Goal: Transaction & Acquisition: Purchase product/service

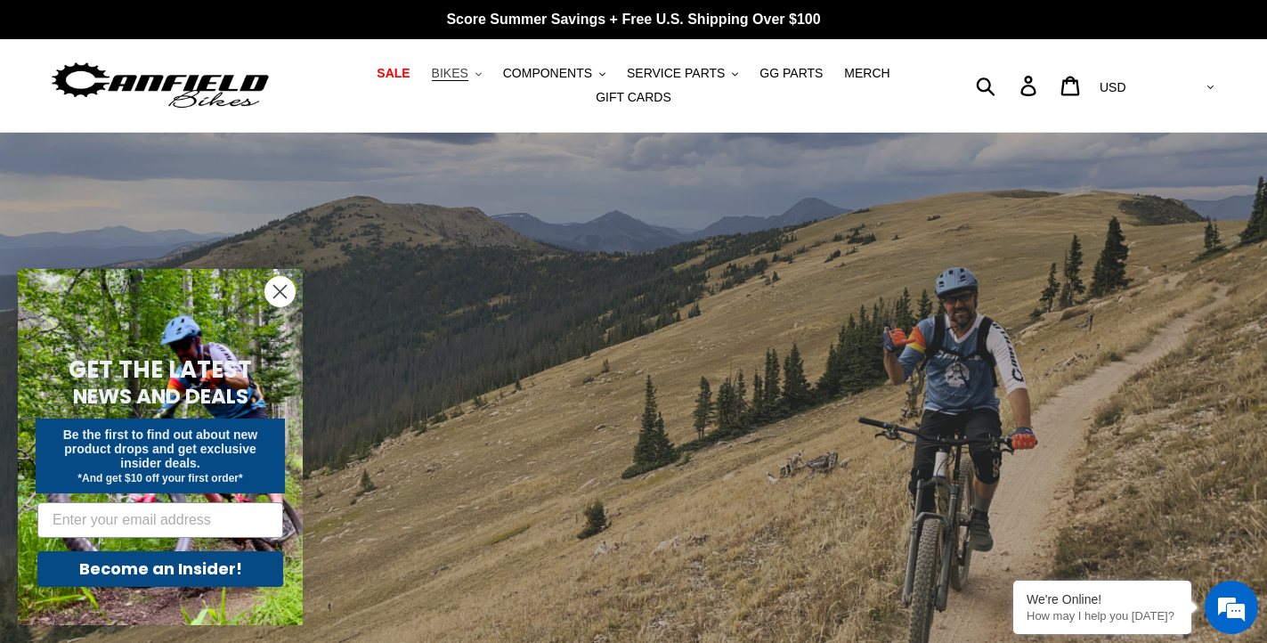
click at [455, 72] on span "BIKES" at bounding box center [450, 73] width 37 height 15
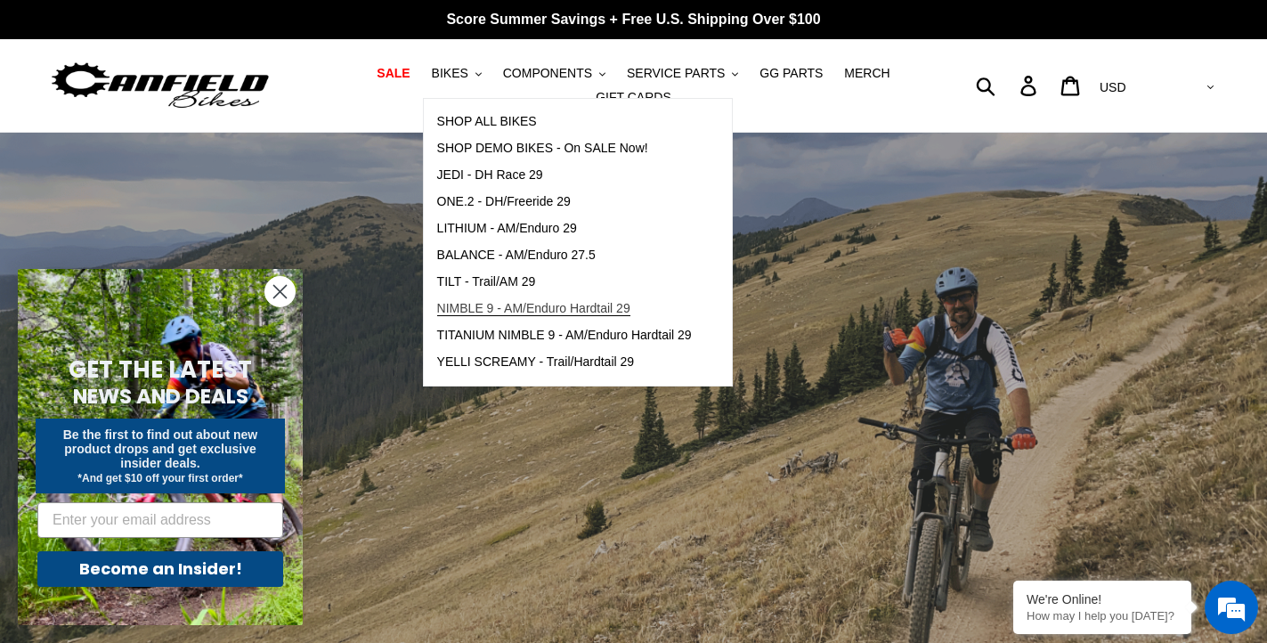
click at [466, 305] on span "NIMBLE 9 - AM/Enduro Hardtail 29" at bounding box center [533, 308] width 193 height 15
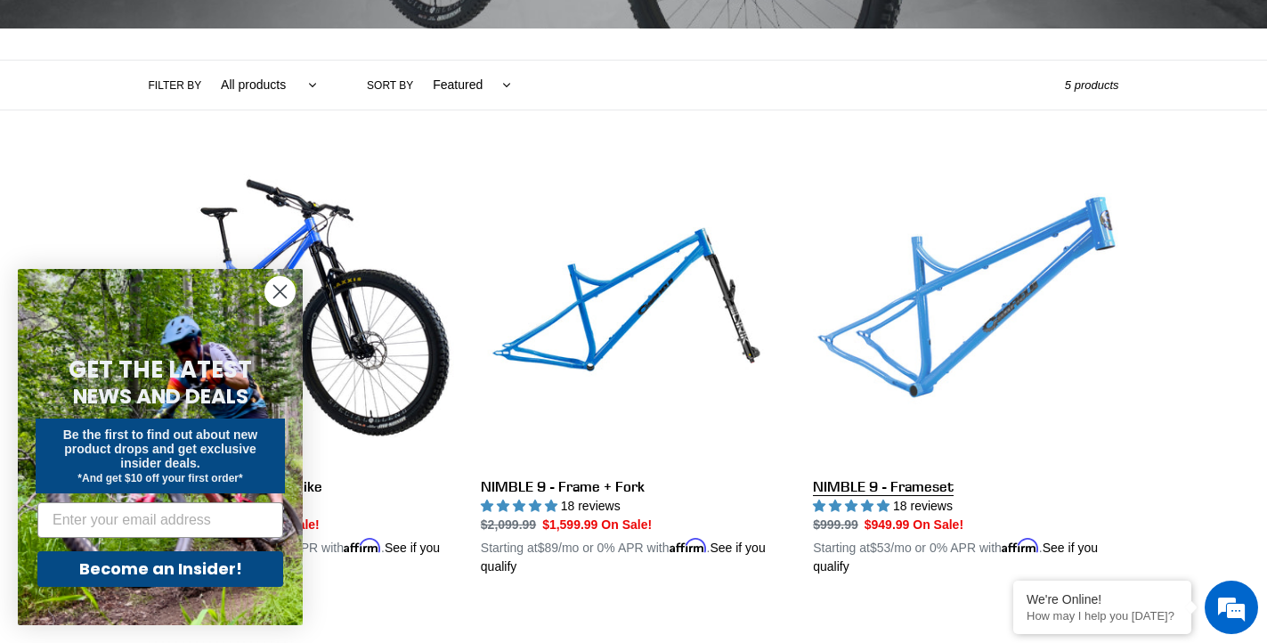
scroll to position [411, 0]
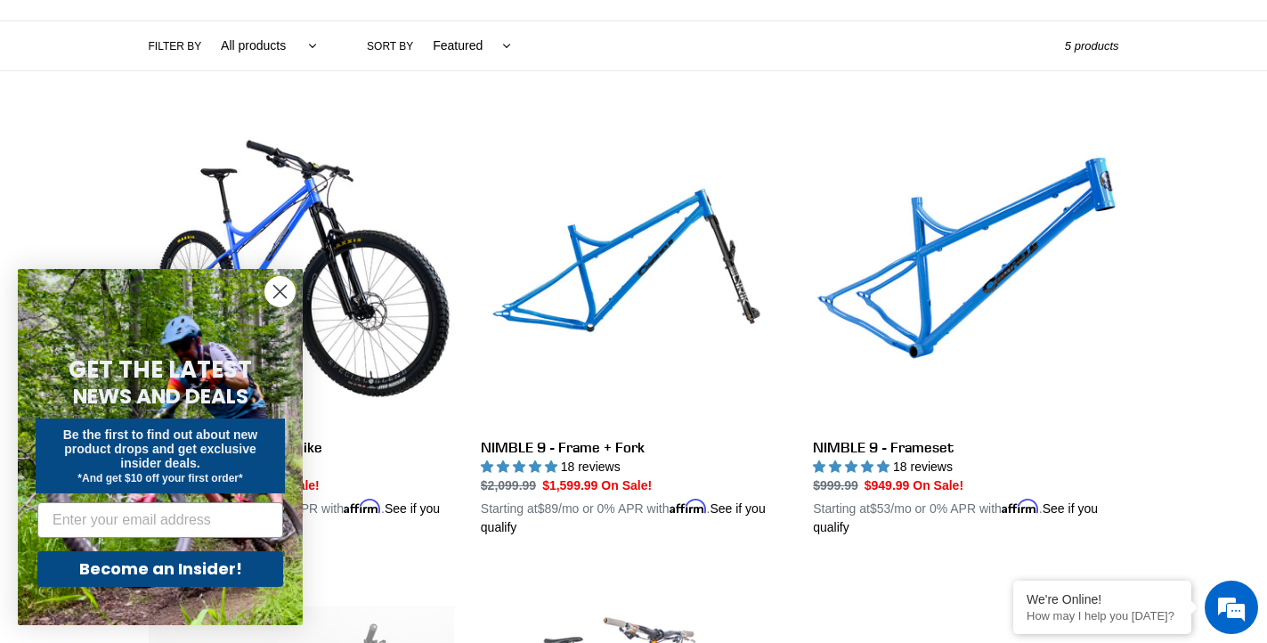
click at [278, 298] on circle "Close dialog" at bounding box center [279, 291] width 29 height 29
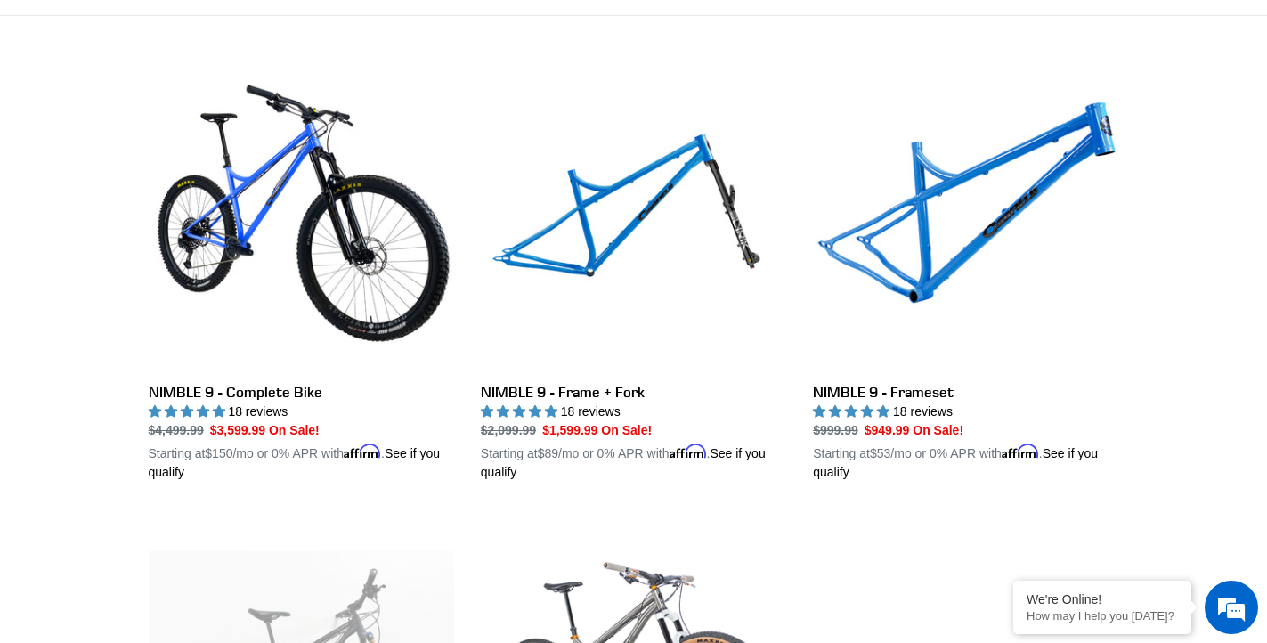
scroll to position [464, 0]
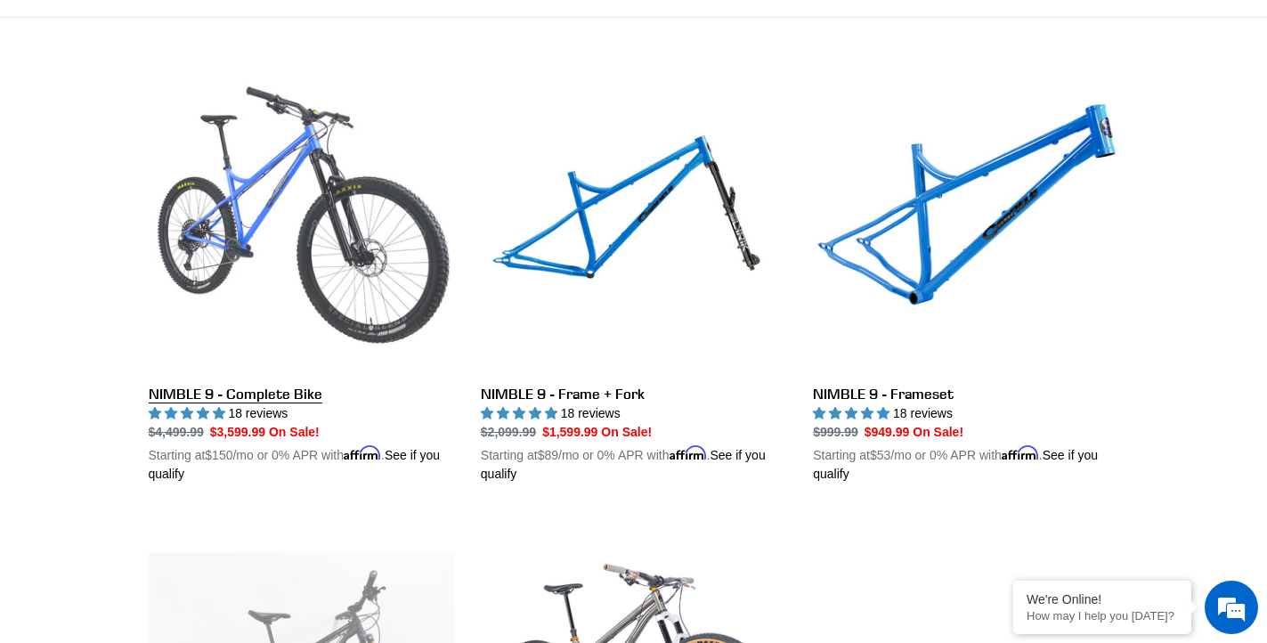
click at [245, 217] on link "NIMBLE 9 - Complete Bike" at bounding box center [301, 275] width 305 height 417
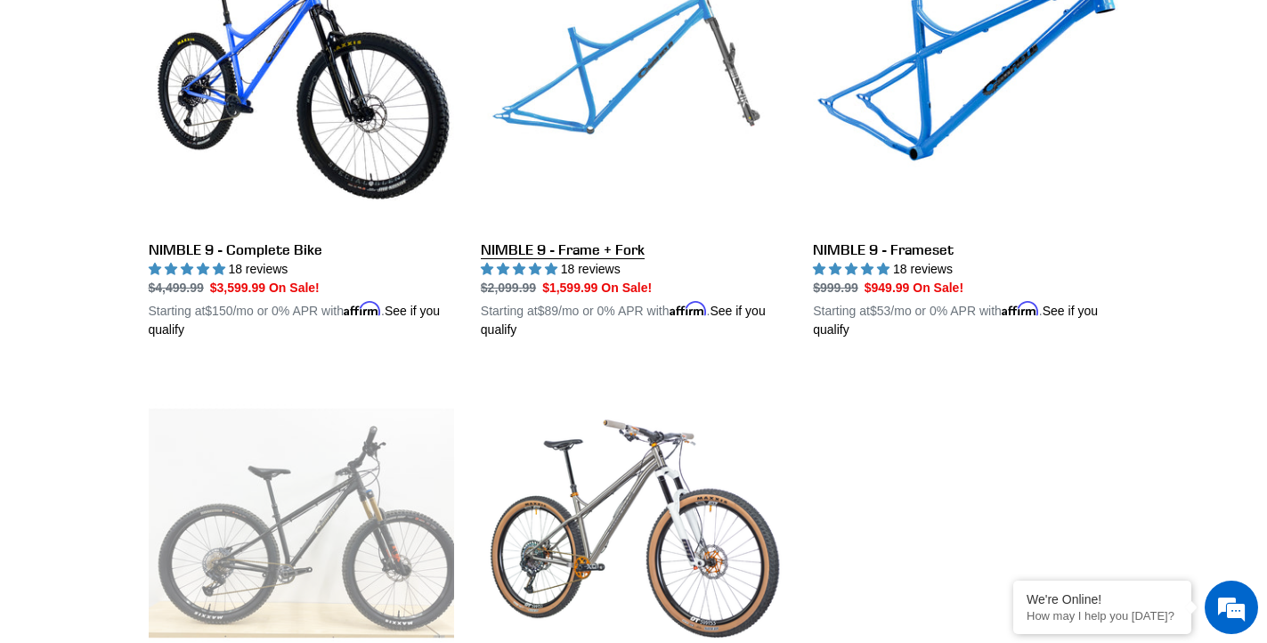
scroll to position [797, 0]
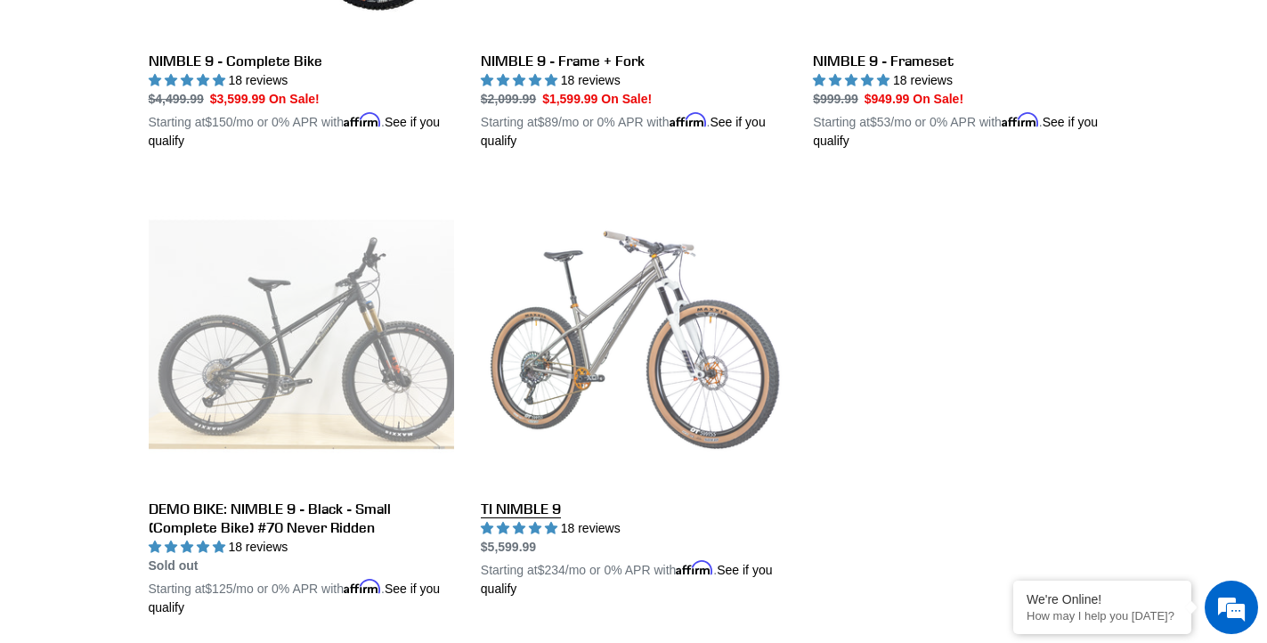
click at [586, 317] on link "TI NIMBLE 9" at bounding box center [633, 390] width 305 height 417
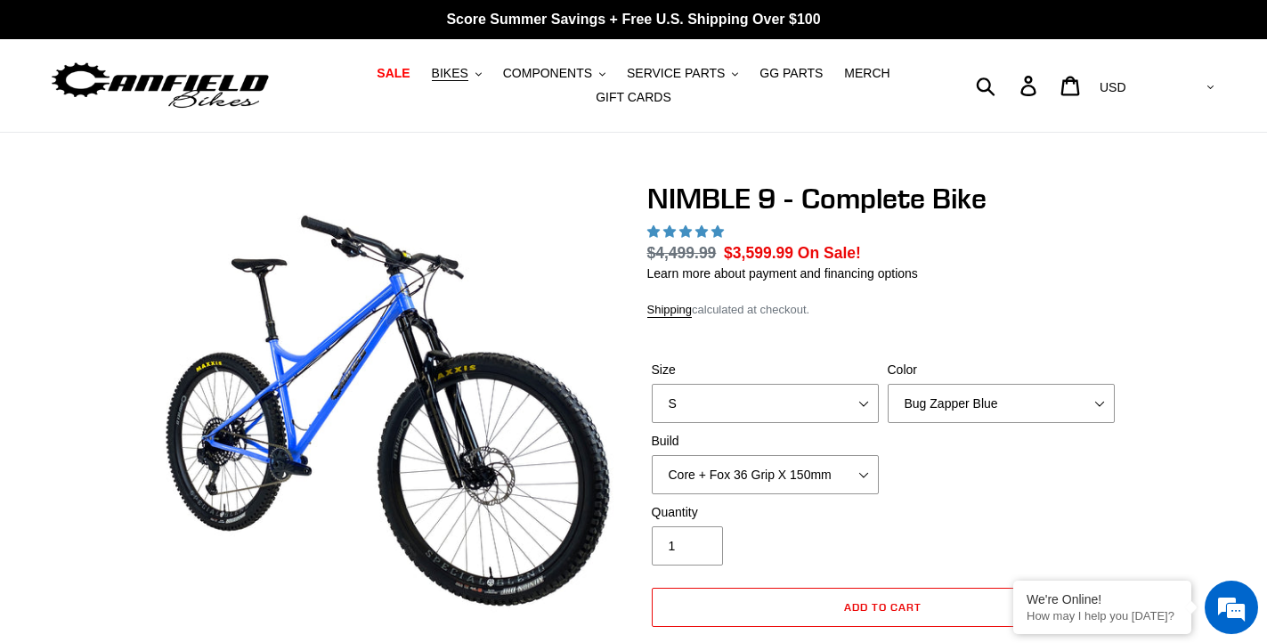
select select "highest-rating"
click at [226, 432] on img at bounding box center [384, 417] width 465 height 465
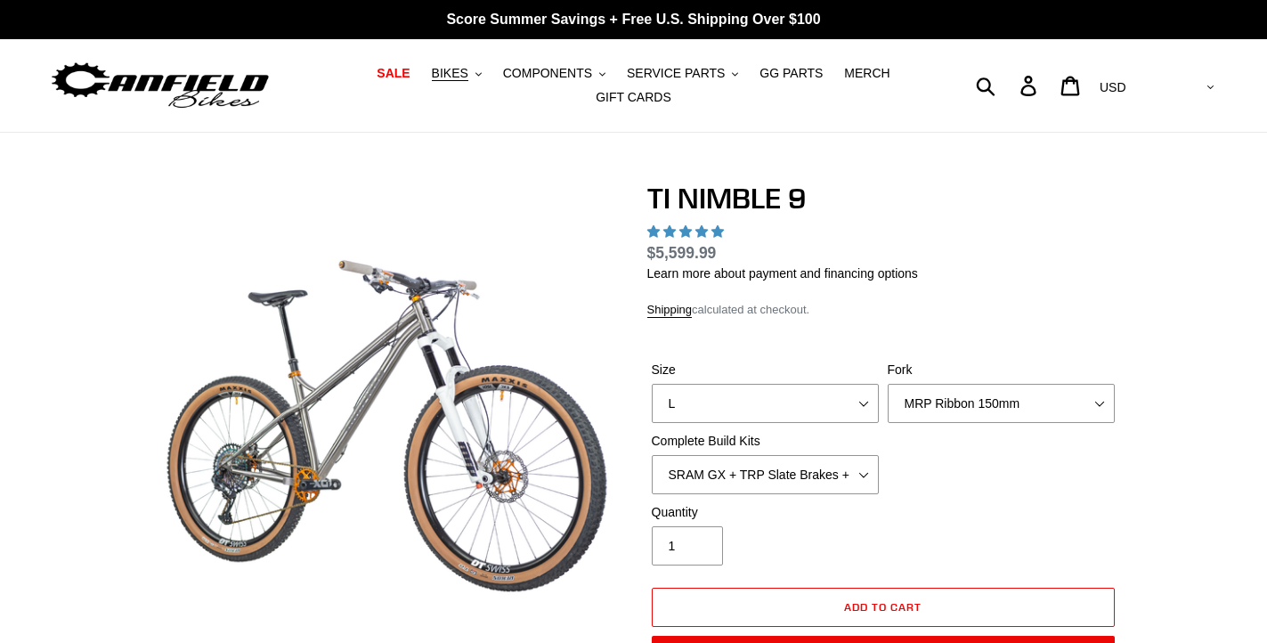
select select "highest-rating"
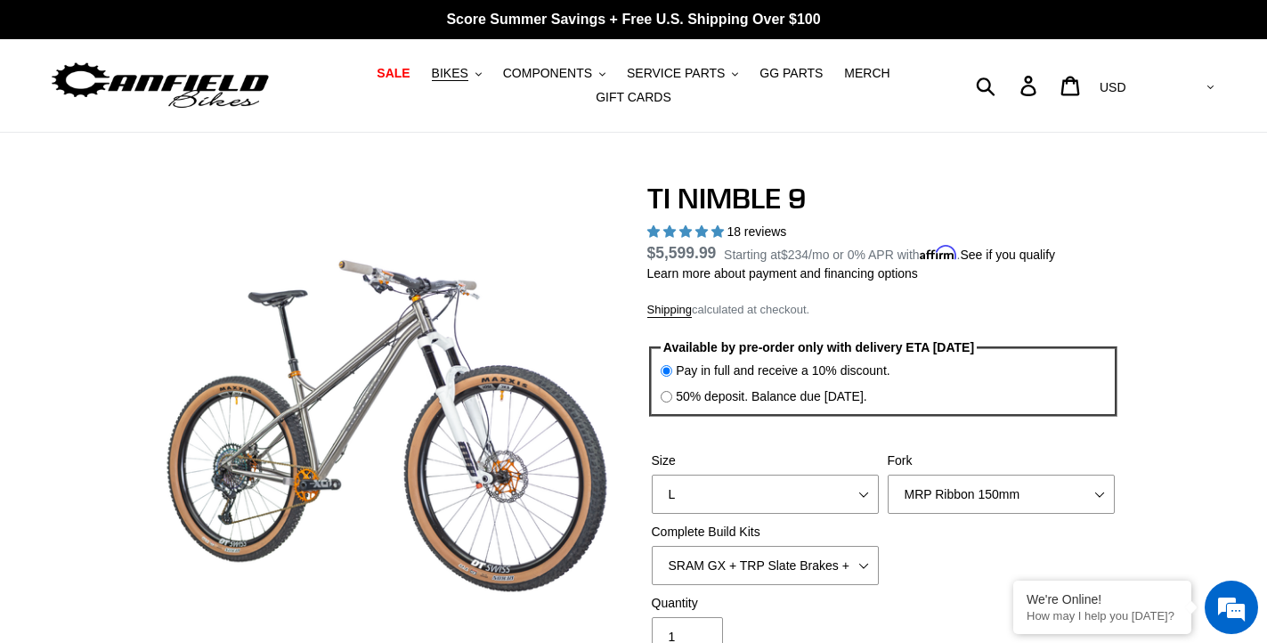
click at [200, 470] on img at bounding box center [615, 356] width 1069 height 1069
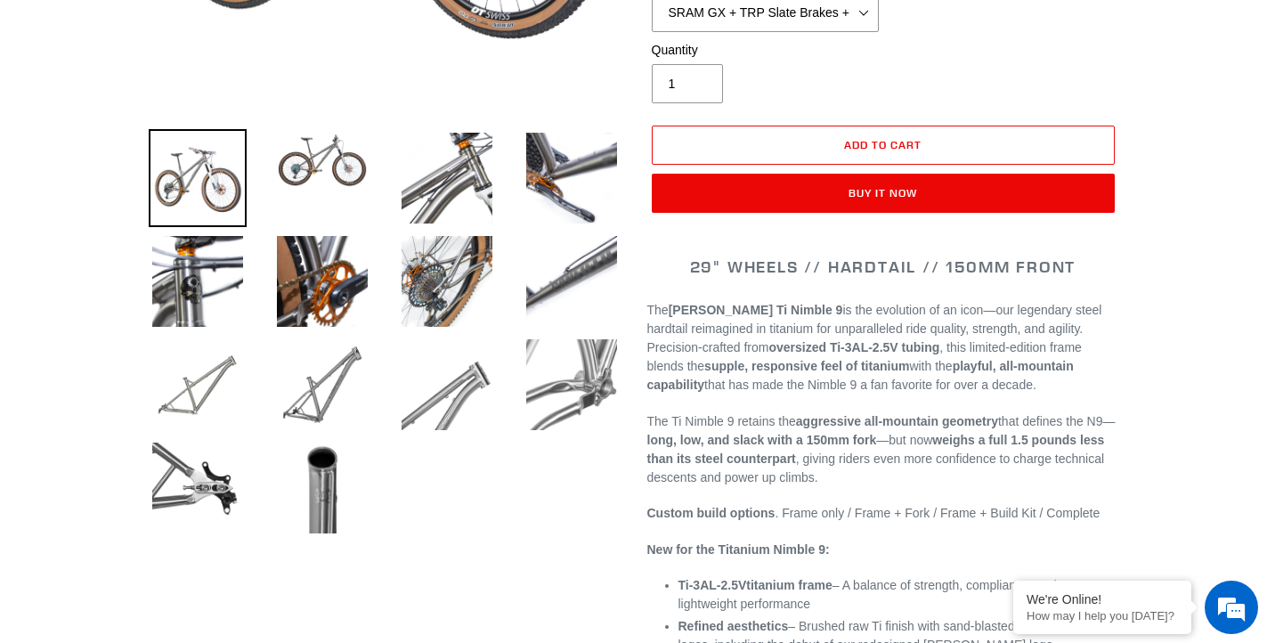
scroll to position [618, 0]
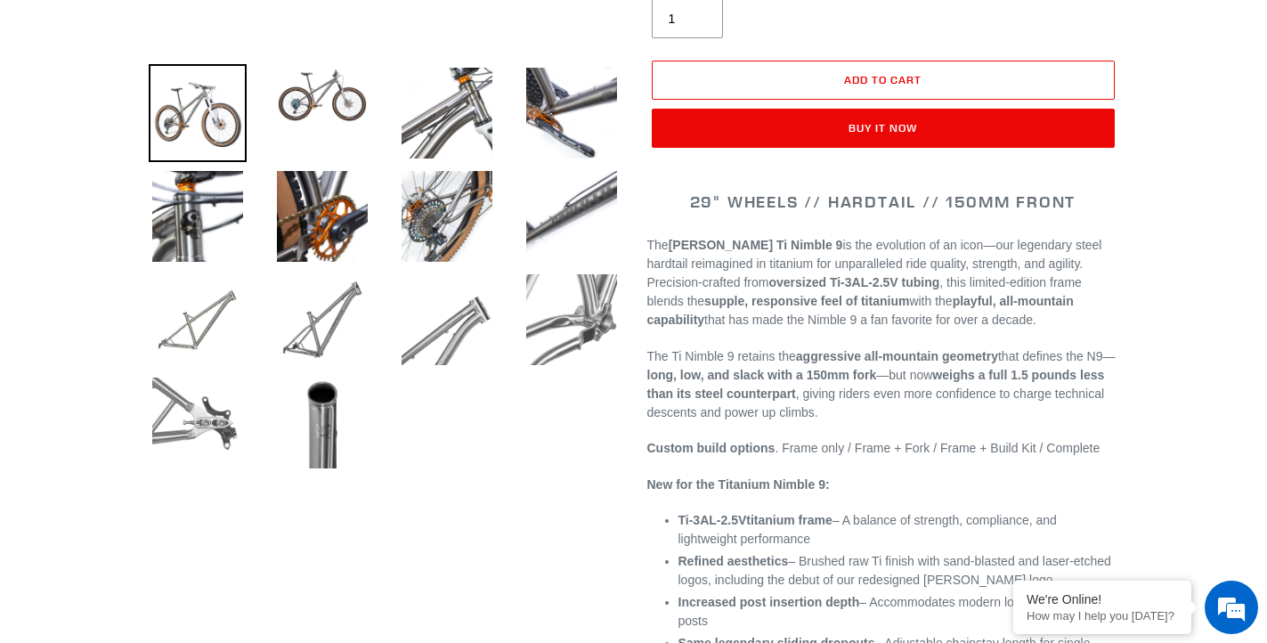
click at [193, 417] on img at bounding box center [198, 423] width 98 height 98
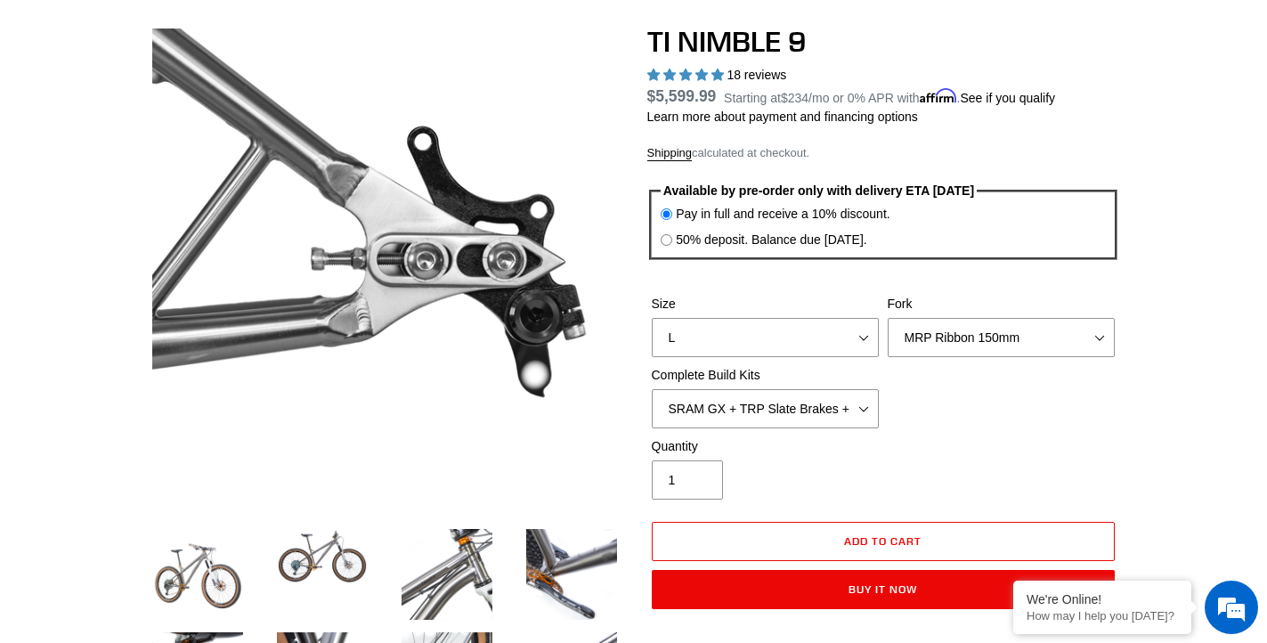
scroll to position [0, 0]
